Goal: Transaction & Acquisition: Download file/media

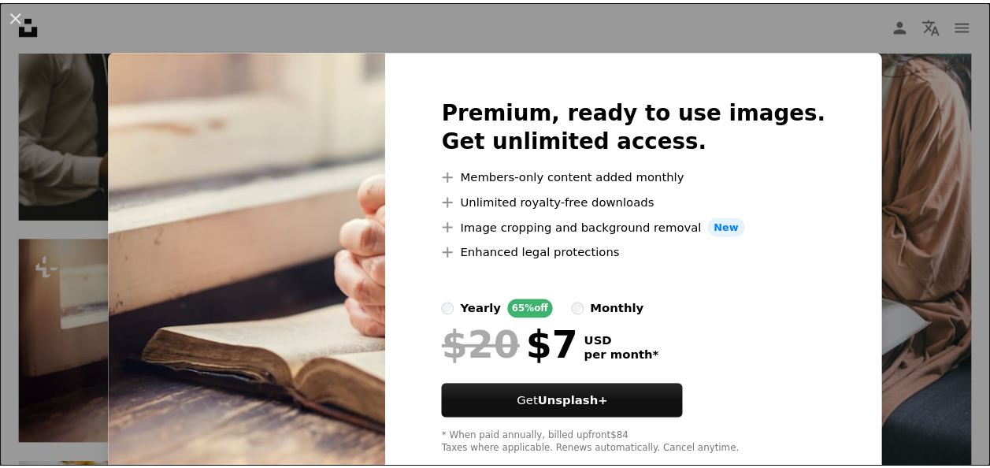
scroll to position [38, 0]
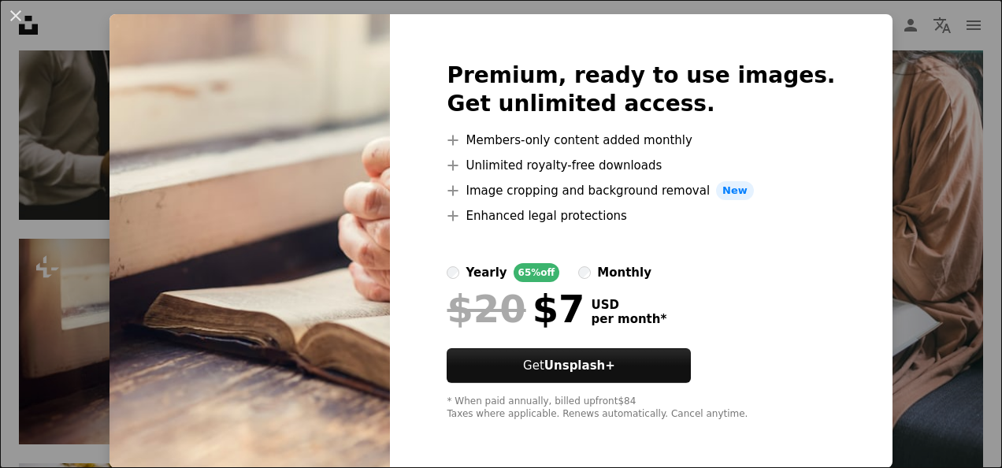
click at [942, 399] on div "An X shape Premium, ready to use images. Get unlimited access. A plus sign Memb…" at bounding box center [501, 234] width 1002 height 468
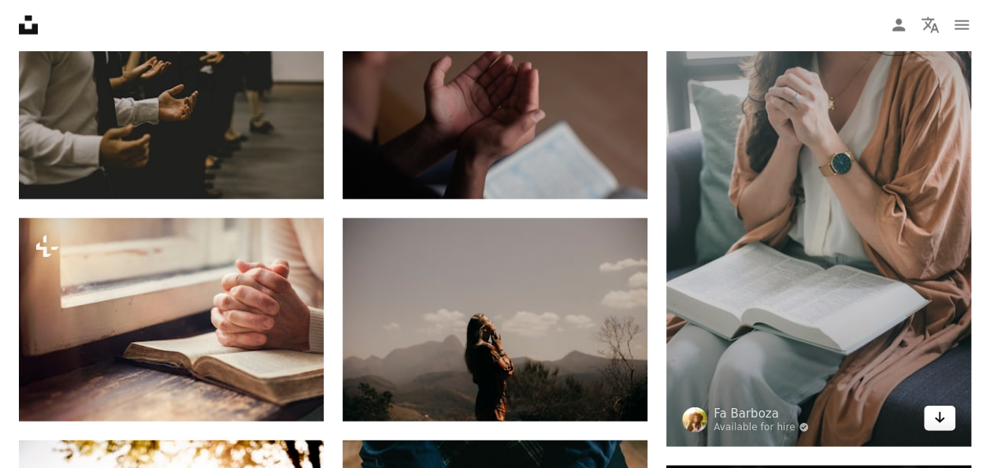
click at [933, 414] on icon "Arrow pointing down" at bounding box center [939, 417] width 13 height 19
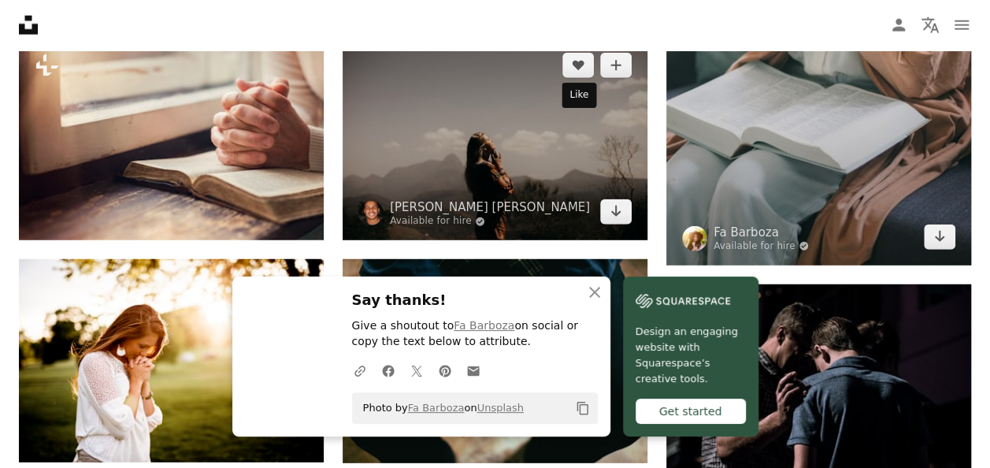
scroll to position [2048, 0]
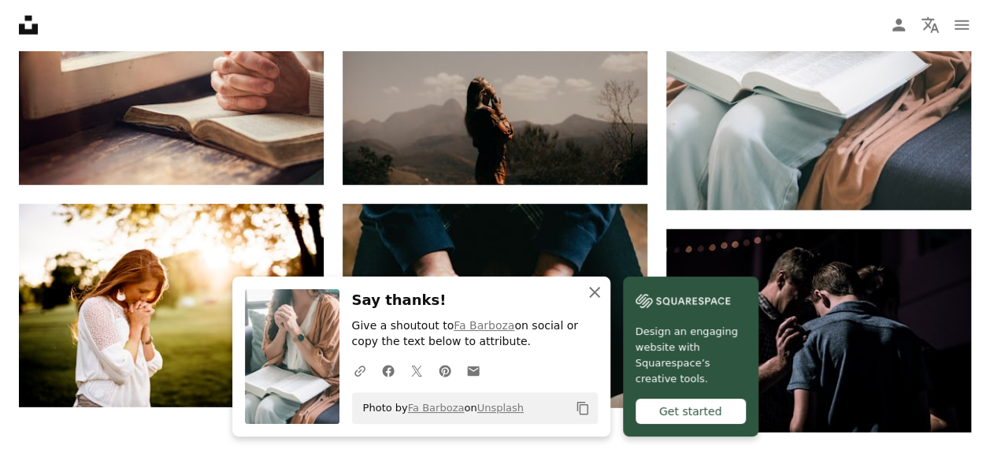
click at [589, 293] on icon "An X shape" at bounding box center [594, 292] width 19 height 19
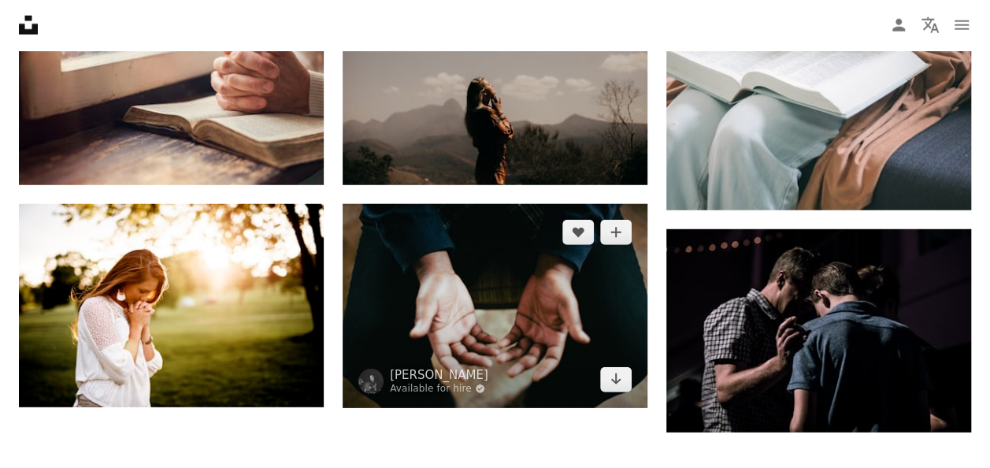
scroll to position [2127, 0]
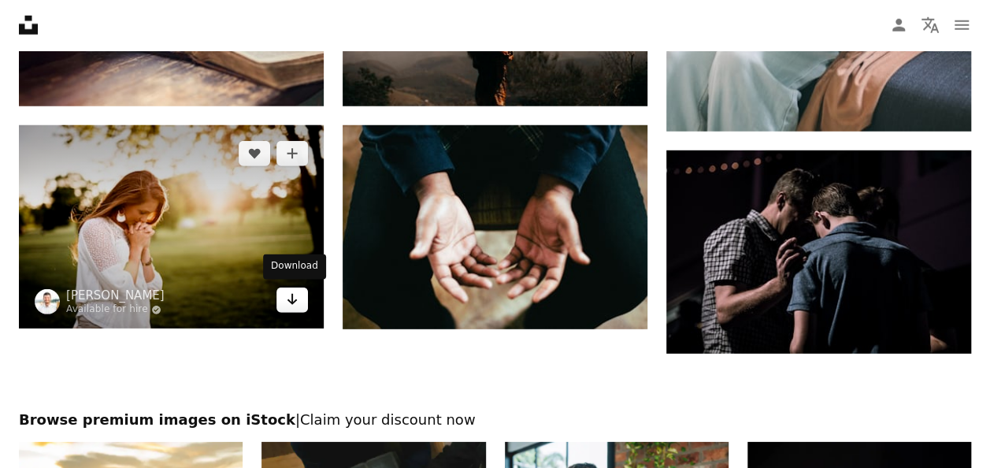
click at [288, 299] on icon "Arrow pointing down" at bounding box center [292, 299] width 13 height 19
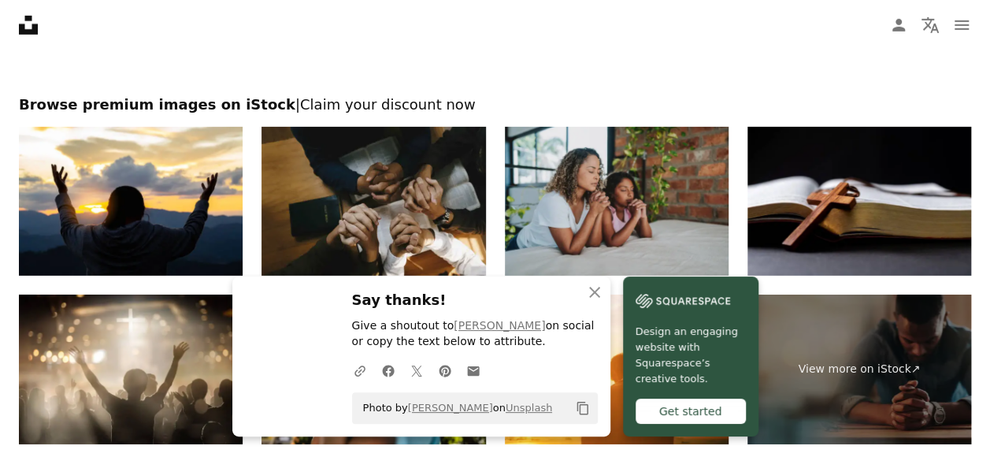
scroll to position [2711, 0]
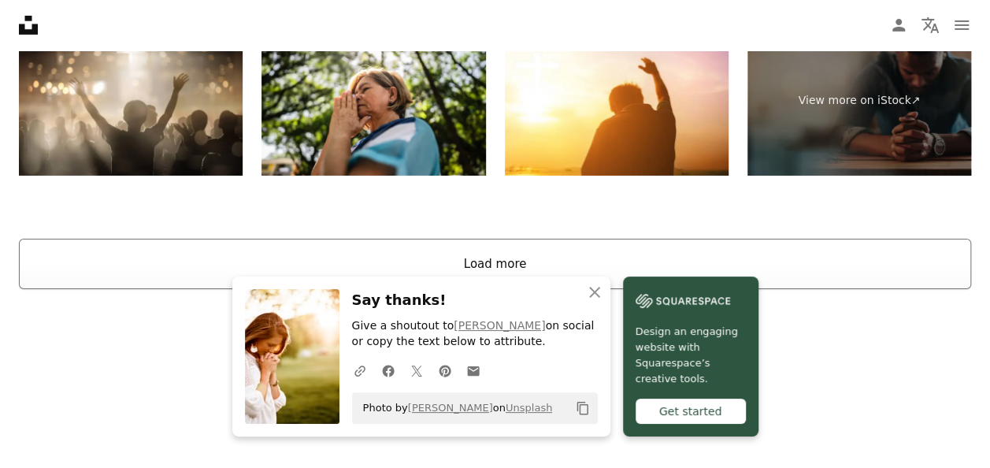
click at [502, 245] on button "Load more" at bounding box center [495, 264] width 952 height 50
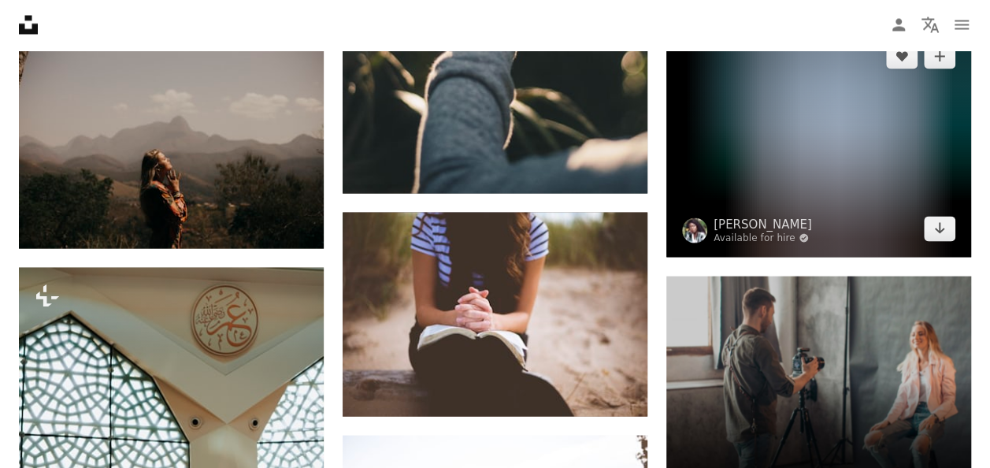
scroll to position [4444, 0]
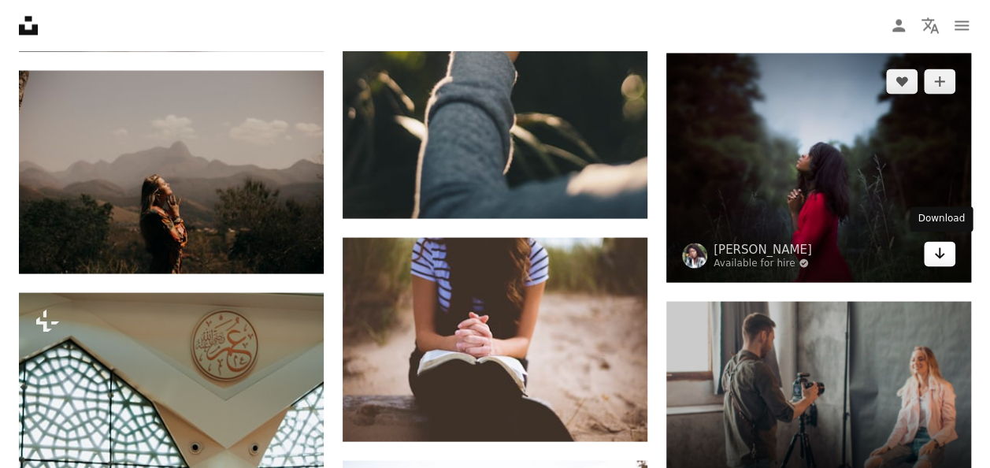
click at [952, 251] on link "Arrow pointing down" at bounding box center [940, 253] width 32 height 25
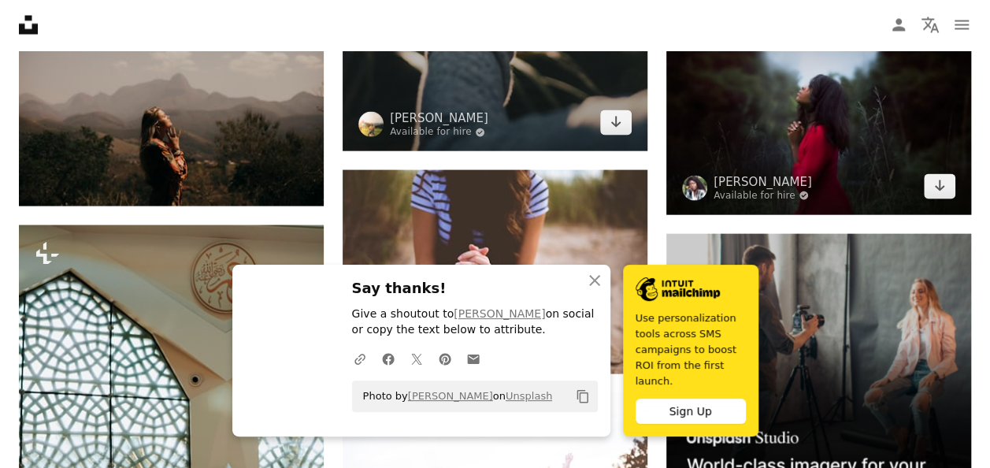
scroll to position [4601, 0]
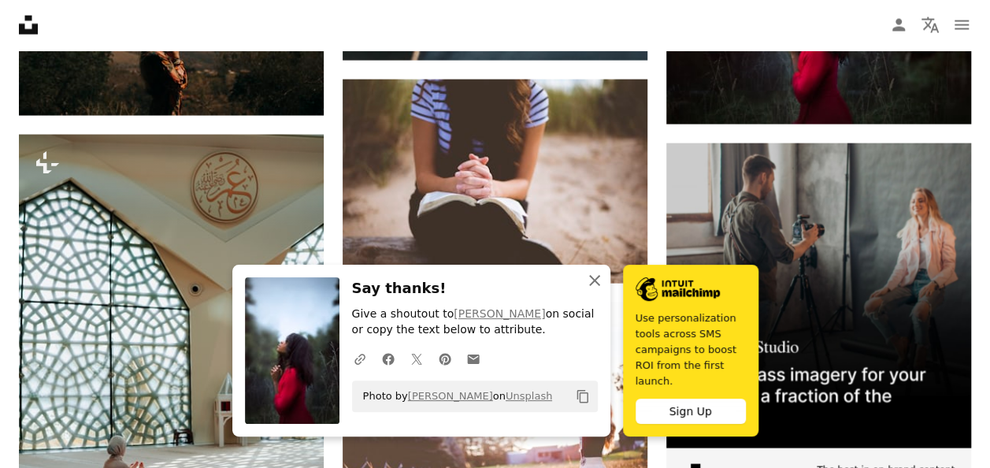
click at [586, 290] on icon "An X shape" at bounding box center [594, 280] width 19 height 19
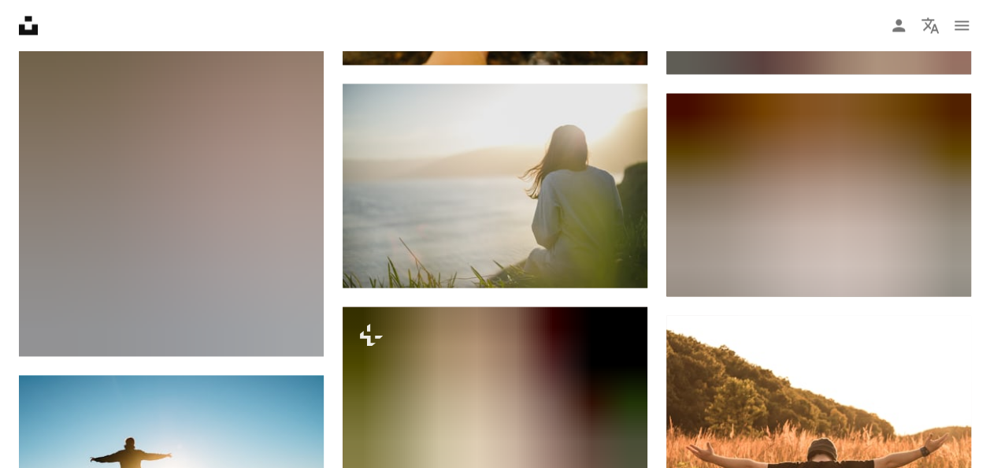
scroll to position [7358, 0]
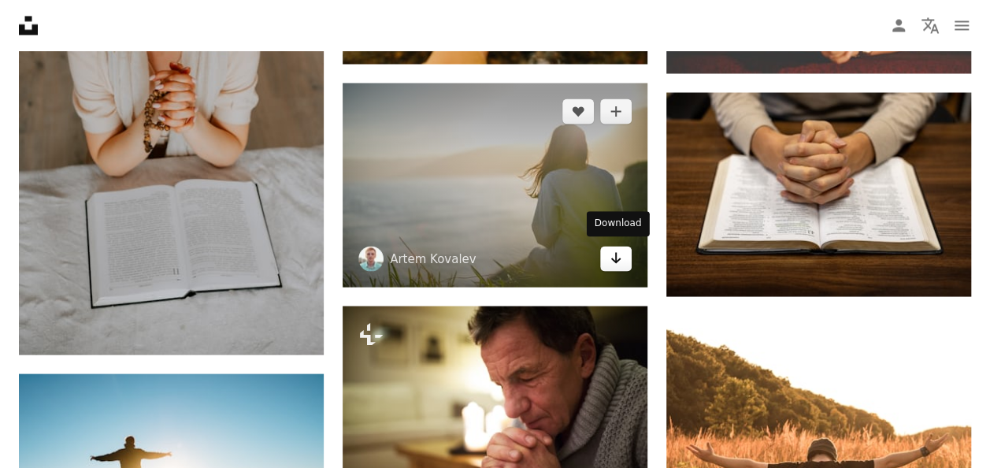
click at [610, 257] on icon "Arrow pointing down" at bounding box center [616, 257] width 13 height 19
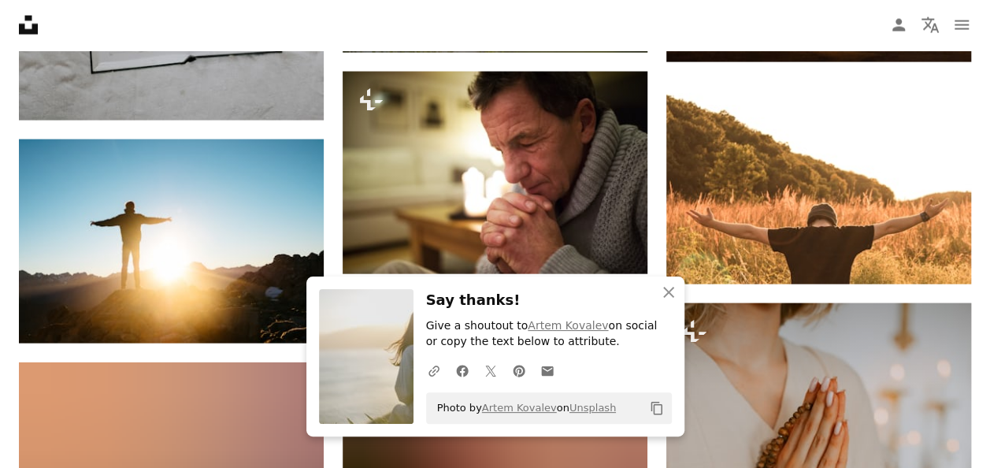
scroll to position [7673, 0]
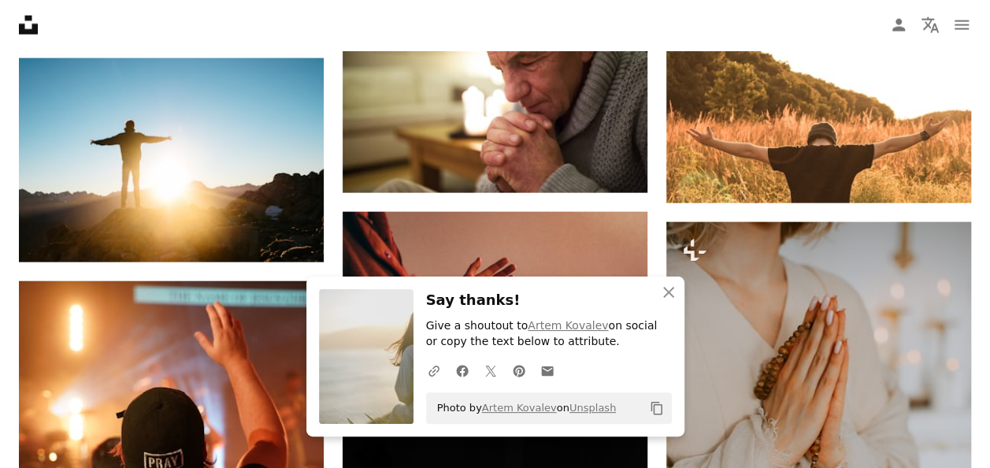
click at [525, 25] on nav "Unsplash logo Unsplash Home A photo Pen Tool A compass A stack of folders Downl…" at bounding box center [495, 25] width 990 height 50
click at [671, 297] on icon "An X shape" at bounding box center [668, 292] width 19 height 19
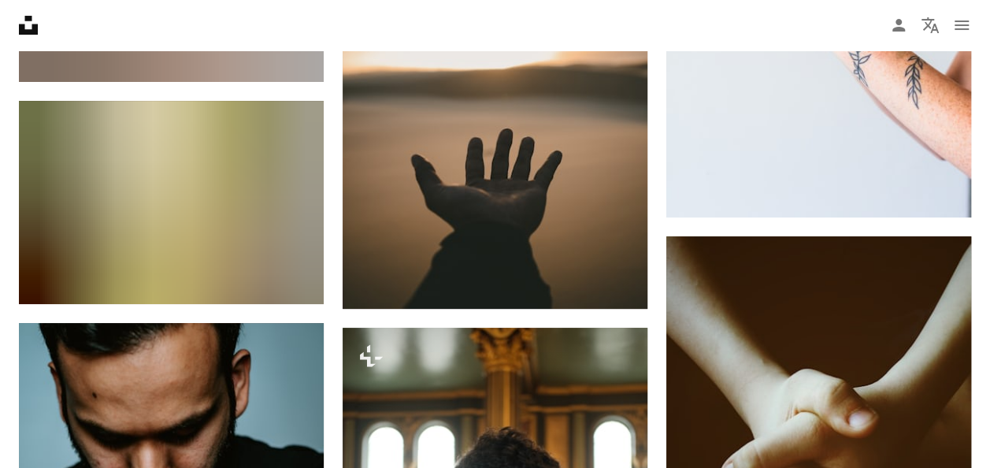
scroll to position [12006, 0]
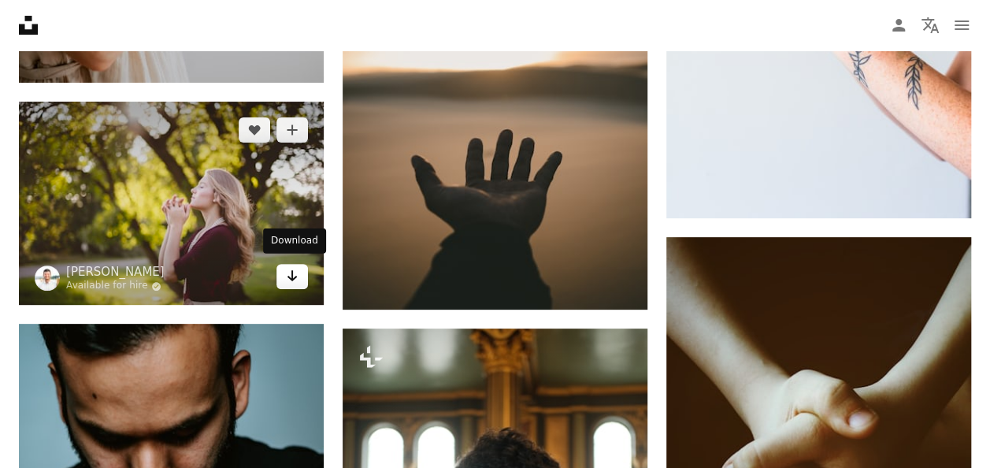
click at [280, 266] on link "Arrow pointing down" at bounding box center [292, 276] width 32 height 25
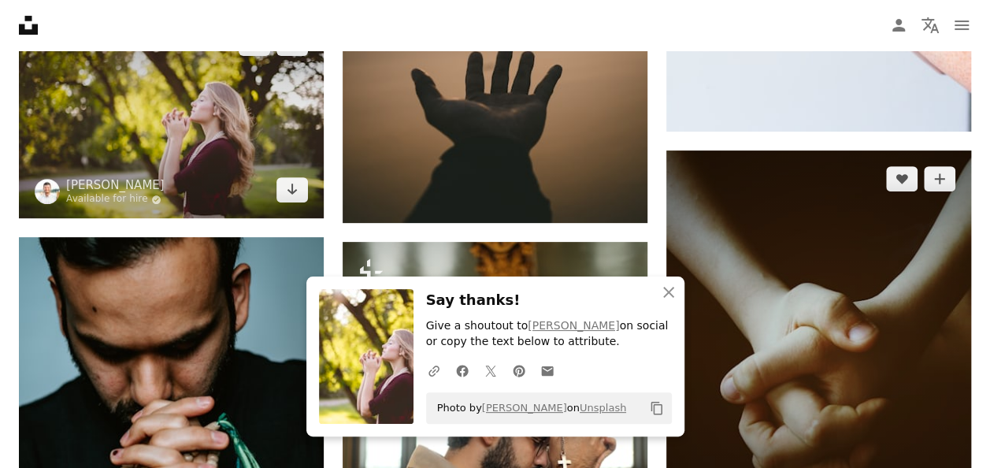
scroll to position [12242, 0]
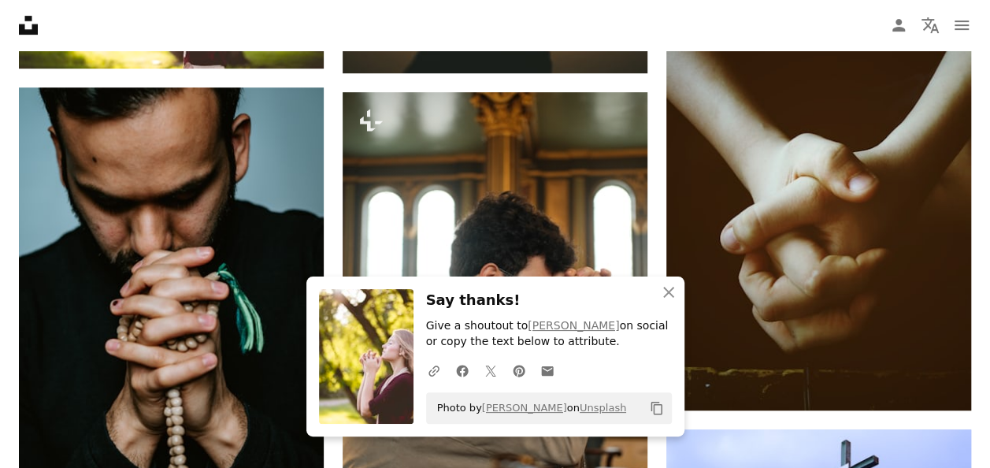
click at [567, 285] on div "An X shape Close Say thanks! Give a shoutout to [PERSON_NAME] on social or copy…" at bounding box center [495, 356] width 378 height 160
click at [662, 284] on icon "An X shape" at bounding box center [668, 292] width 19 height 19
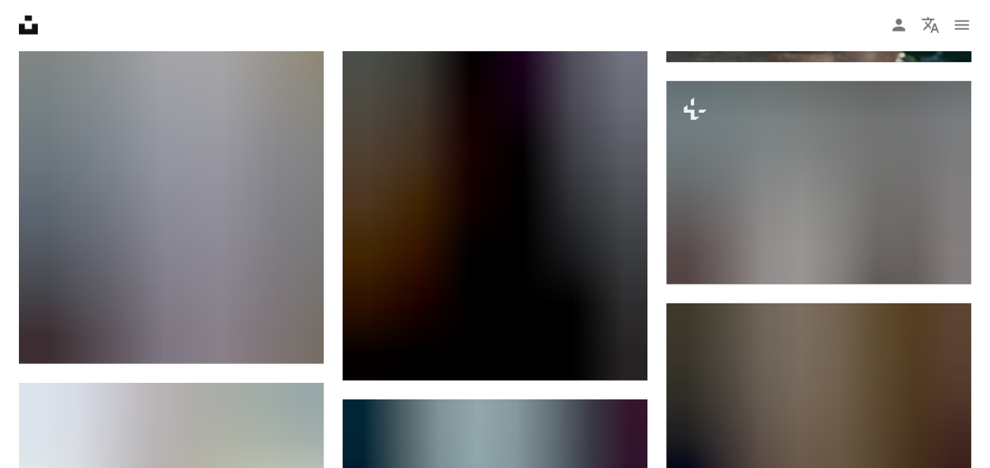
scroll to position [19647, 0]
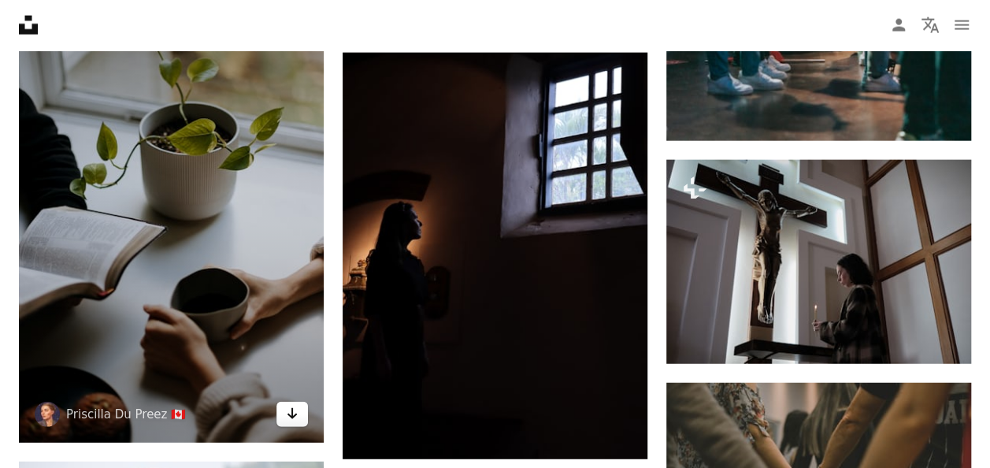
click at [291, 408] on icon "Download" at bounding box center [293, 413] width 10 height 11
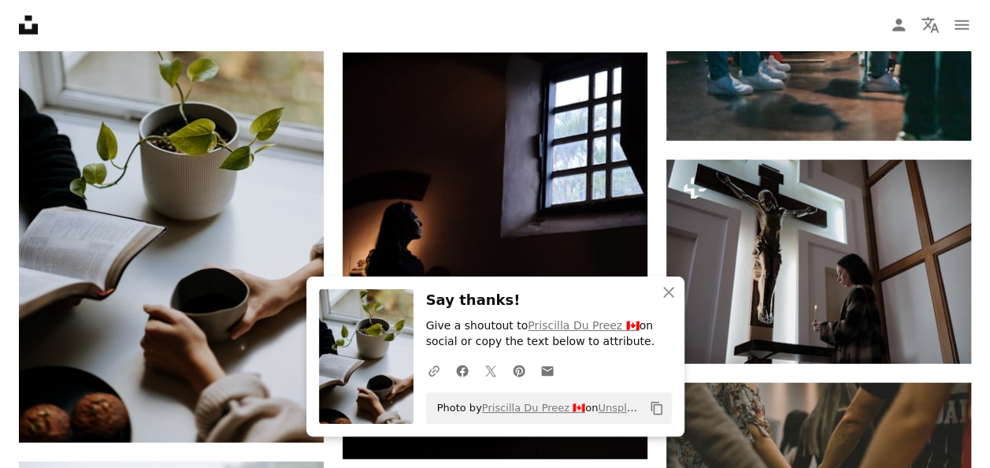
click at [336, 29] on nav "Unsplash logo Unsplash Home A photo Pen Tool A compass A stack of folders Downl…" at bounding box center [495, 25] width 990 height 50
click at [665, 288] on icon "An X shape" at bounding box center [668, 292] width 19 height 19
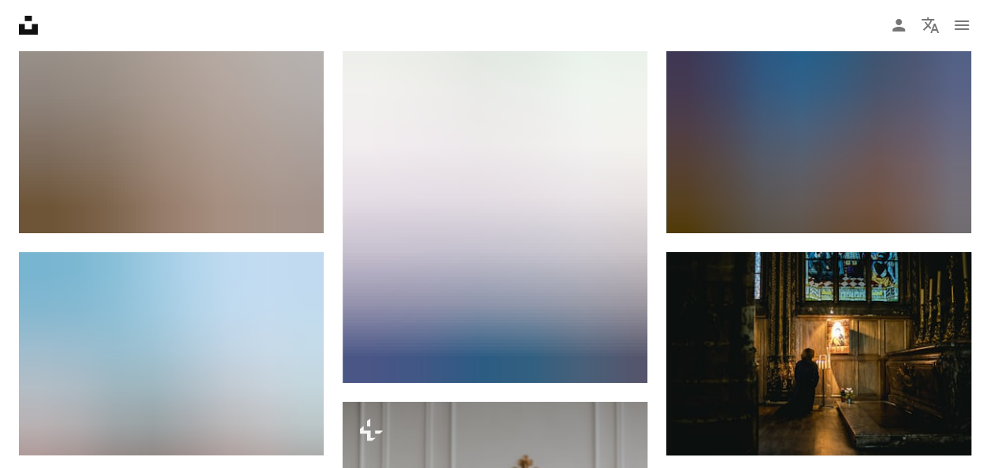
scroll to position [23901, 0]
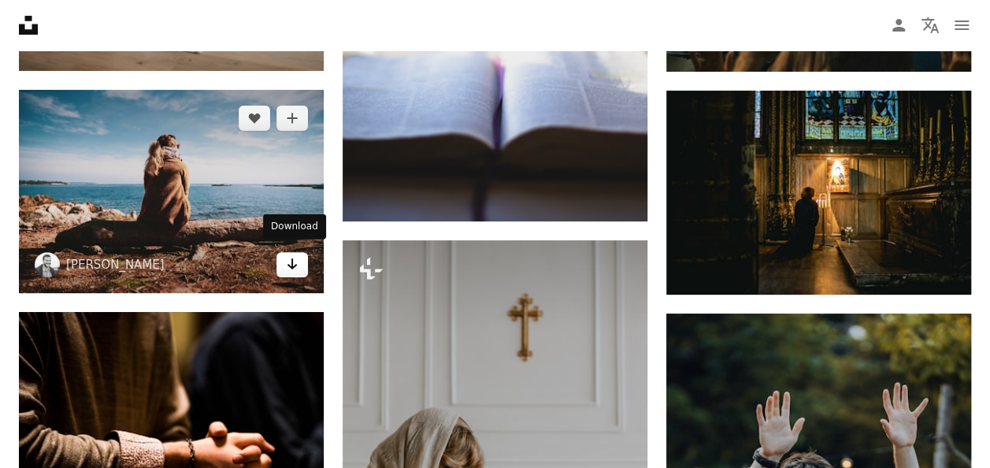
click at [291, 258] on icon "Download" at bounding box center [293, 263] width 10 height 11
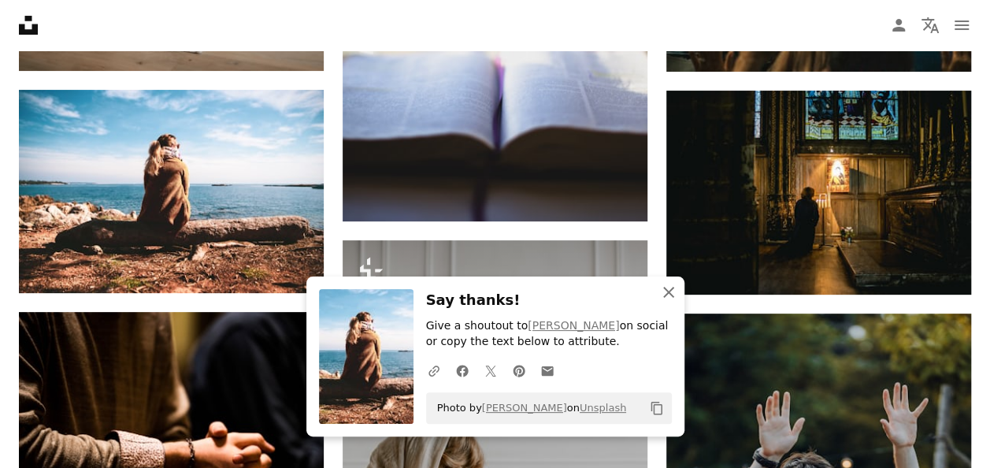
click at [671, 295] on icon "button" at bounding box center [668, 292] width 11 height 11
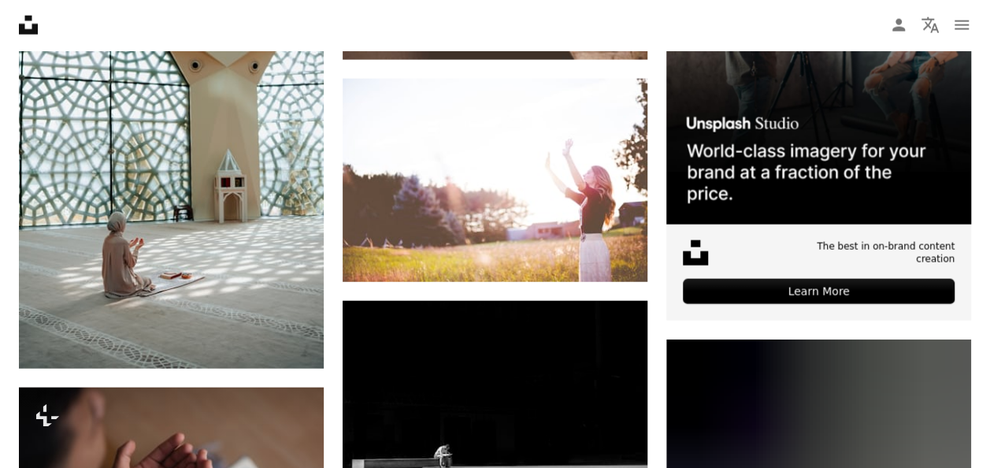
scroll to position [0, 0]
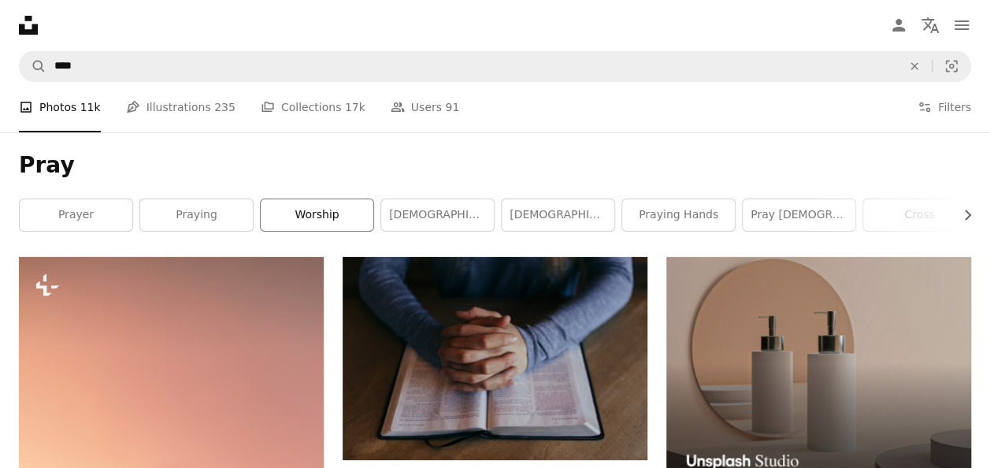
click at [299, 216] on link "worship" at bounding box center [317, 215] width 113 height 32
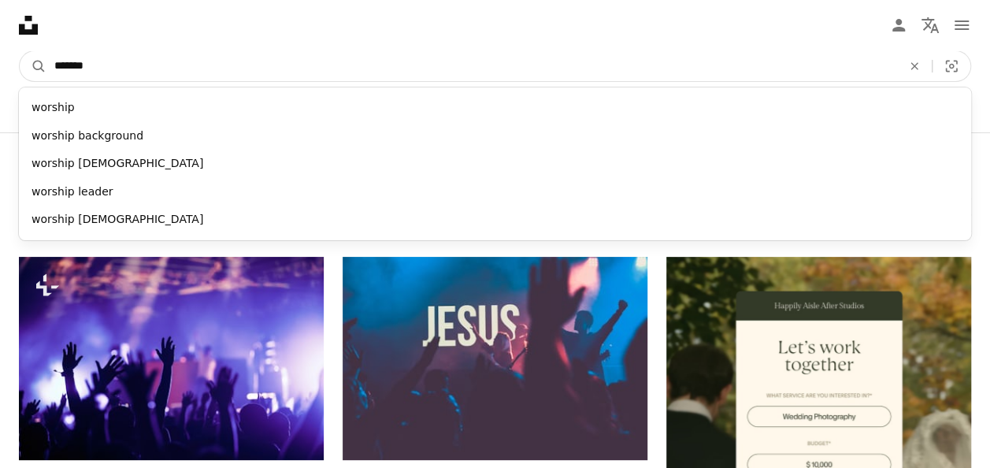
drag, startPoint x: 490, startPoint y: 68, endPoint x: -3, endPoint y: 82, distance: 493.3
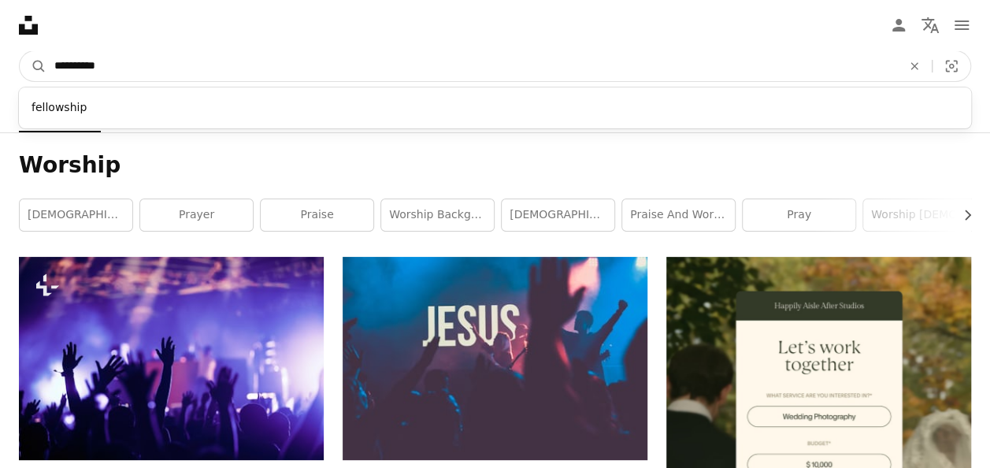
type input "**********"
click at [20, 51] on button "A magnifying glass" at bounding box center [33, 66] width 27 height 30
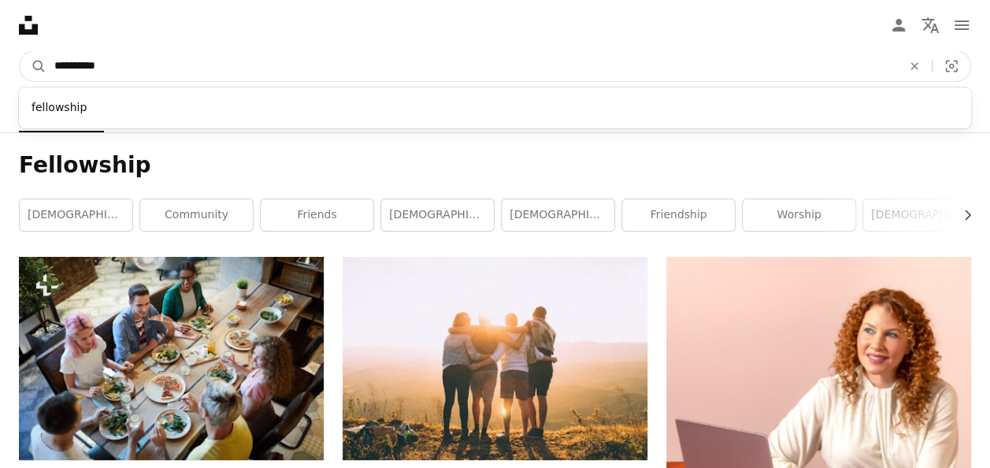
drag, startPoint x: 265, startPoint y: 69, endPoint x: -3, endPoint y: 55, distance: 269.0
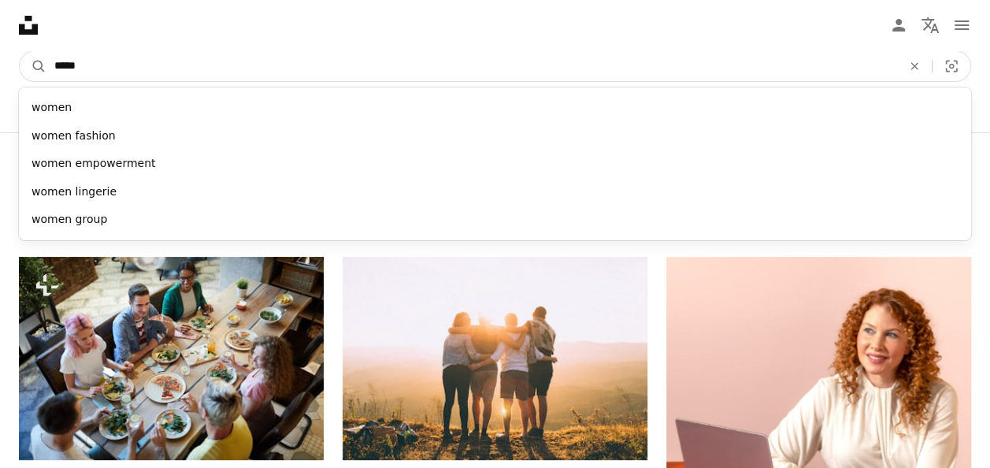
type input "*****"
click at [20, 51] on button "A magnifying glass" at bounding box center [33, 66] width 27 height 30
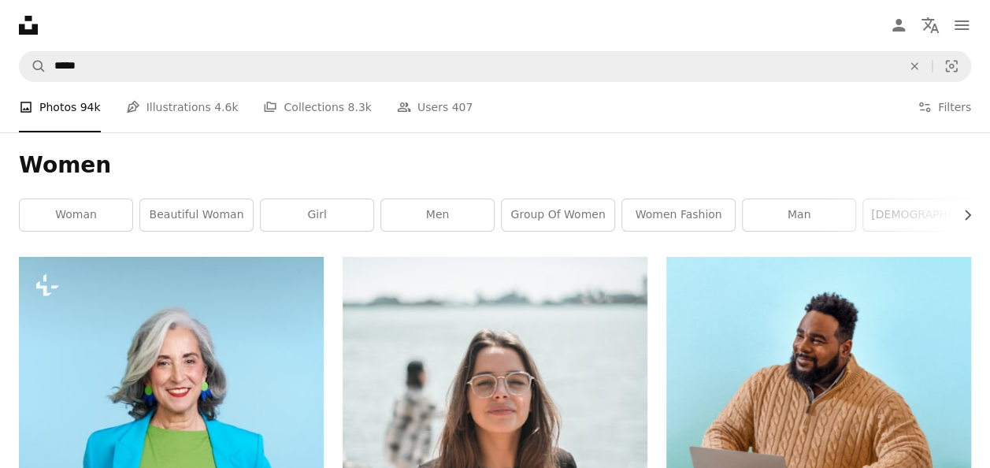
click at [267, 45] on nav "Unsplash logo Unsplash Home A photo Pen Tool A compass A stack of folders Downl…" at bounding box center [495, 25] width 990 height 50
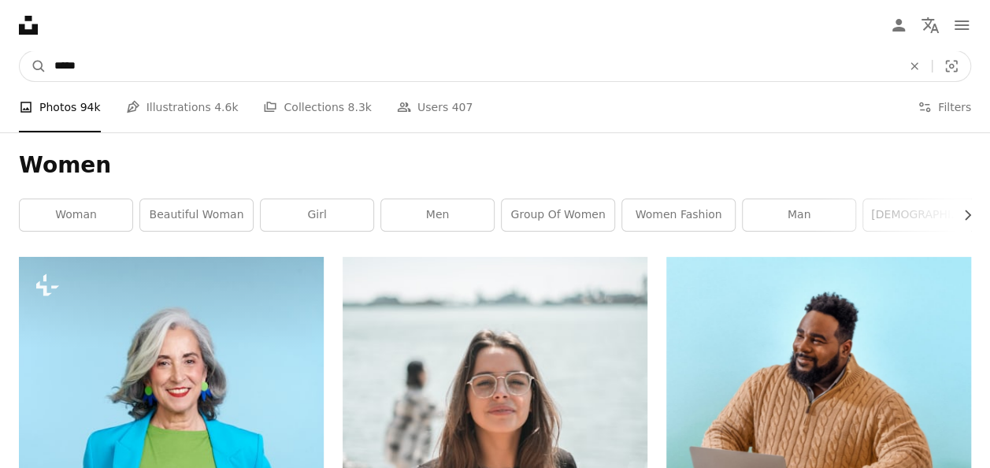
click at [265, 63] on input "*****" at bounding box center [471, 66] width 851 height 30
type input "**********"
click button "A magnifying glass" at bounding box center [33, 66] width 27 height 30
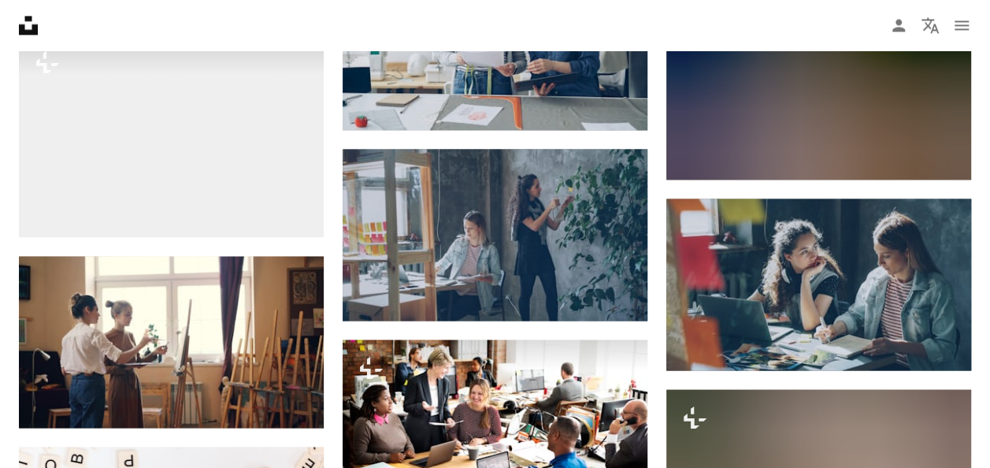
scroll to position [13155, 0]
